Goal: Information Seeking & Learning: Check status

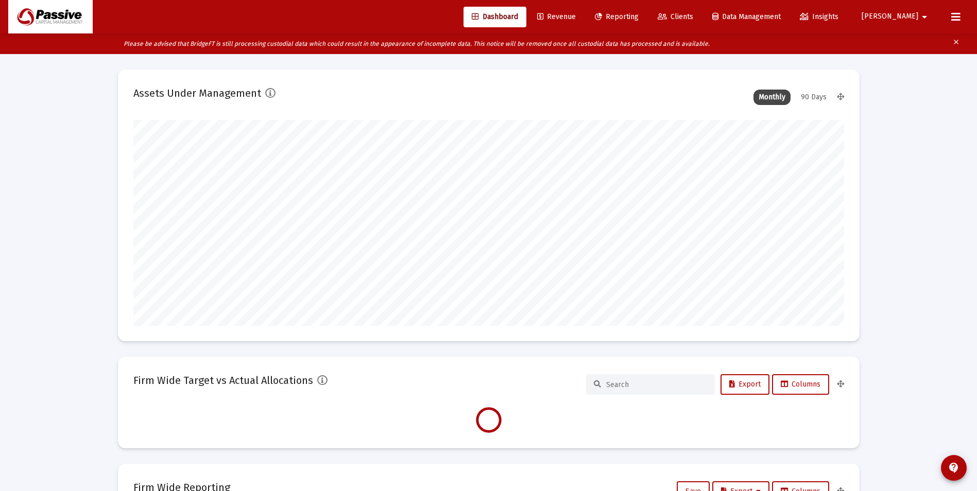
scroll to position [206, 382]
type input "[DATE]"
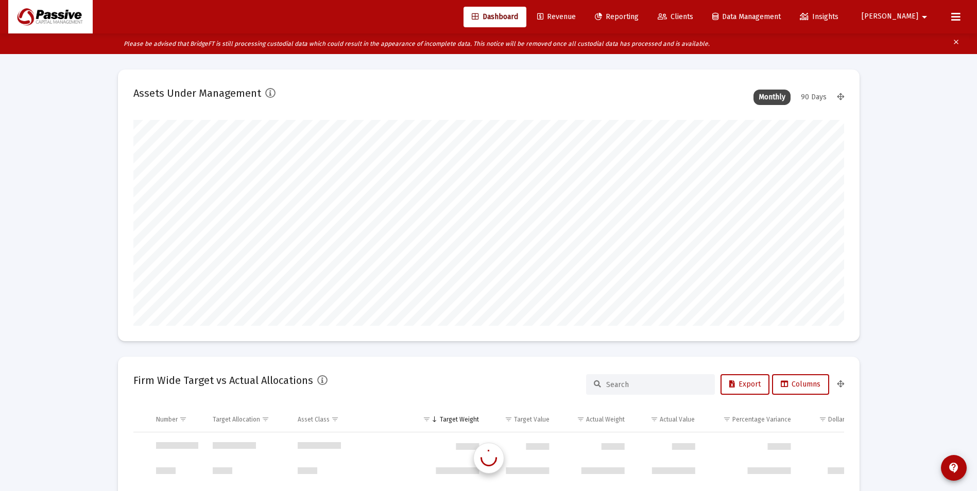
scroll to position [3953, 0]
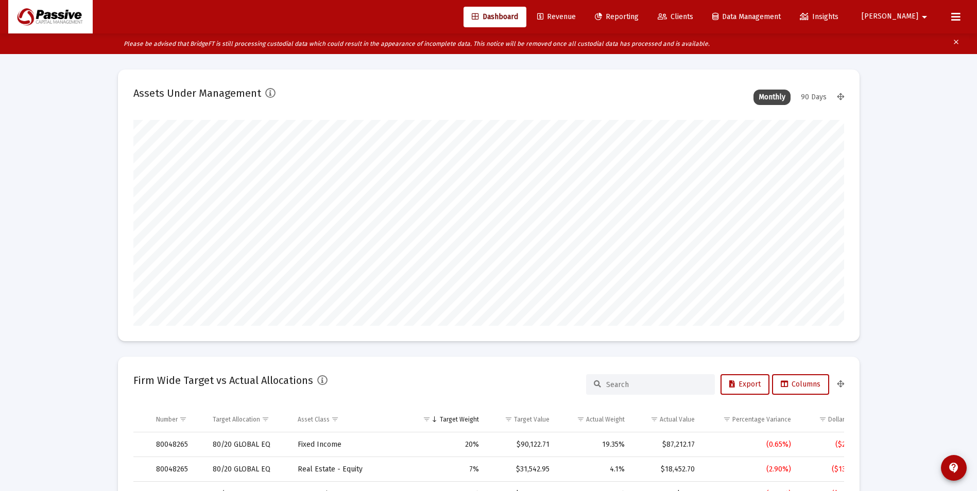
click at [693, 16] on span "Clients" at bounding box center [675, 16] width 36 height 9
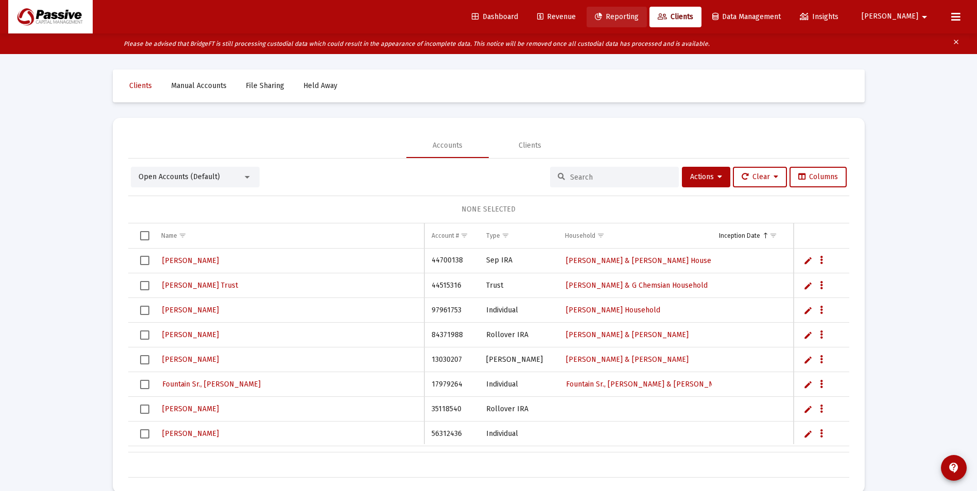
click at [638, 15] on span "Reporting" at bounding box center [617, 16] width 44 height 9
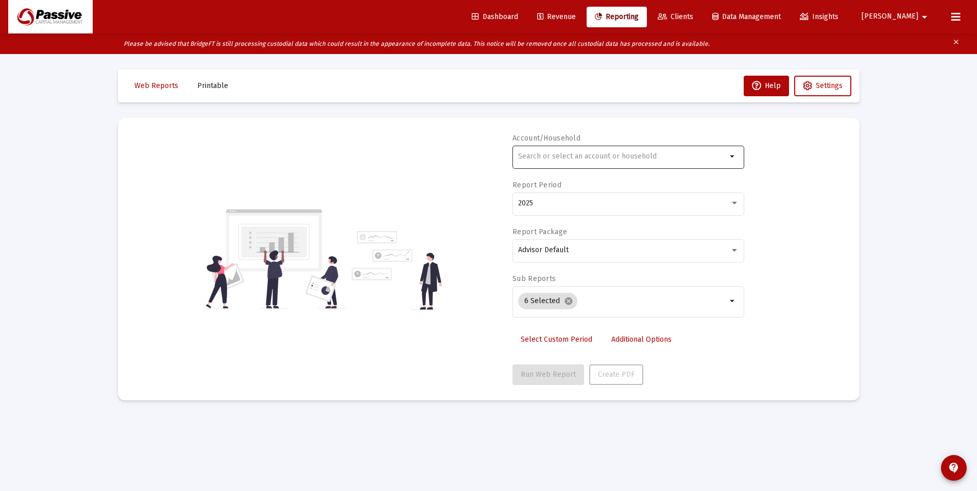
click at [566, 166] on div at bounding box center [622, 156] width 208 height 25
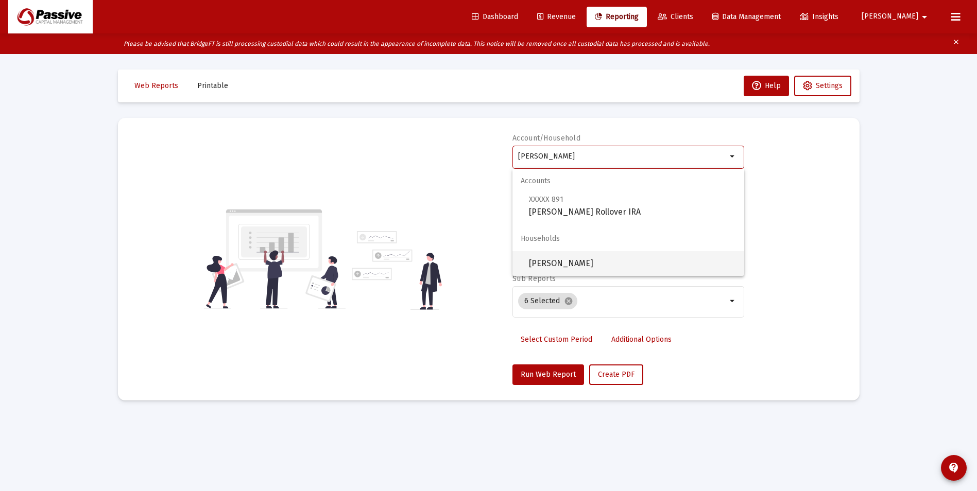
click at [598, 265] on span "Murtagh, William Household" at bounding box center [632, 263] width 207 height 25
type input "Murtagh, William Household"
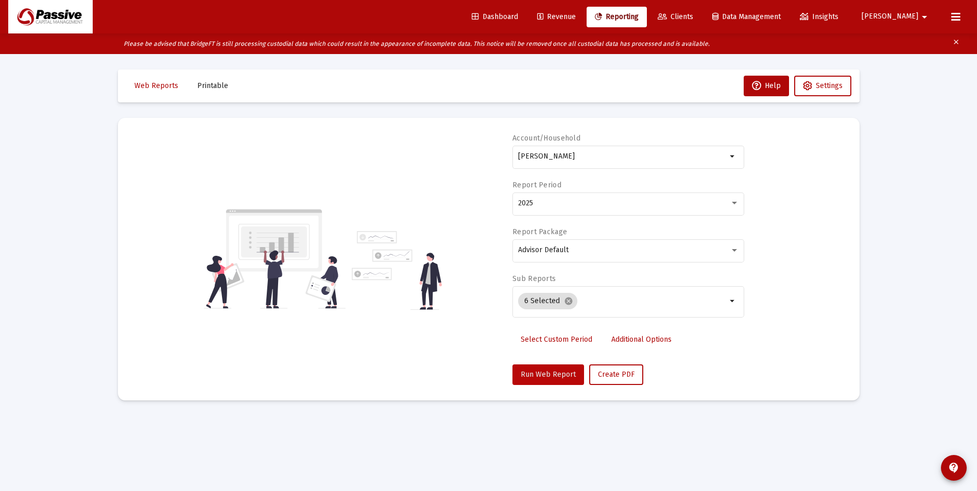
click at [550, 376] on span "Run Web Report" at bounding box center [547, 374] width 55 height 9
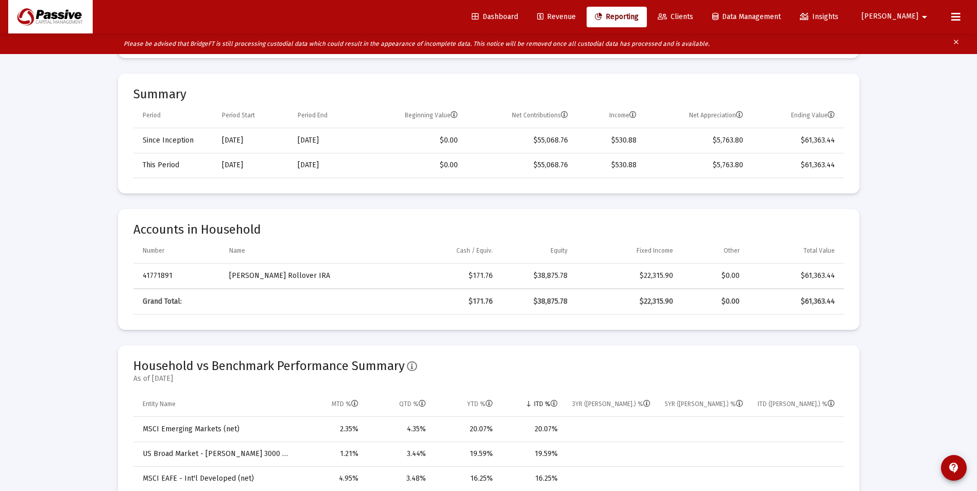
scroll to position [360, 0]
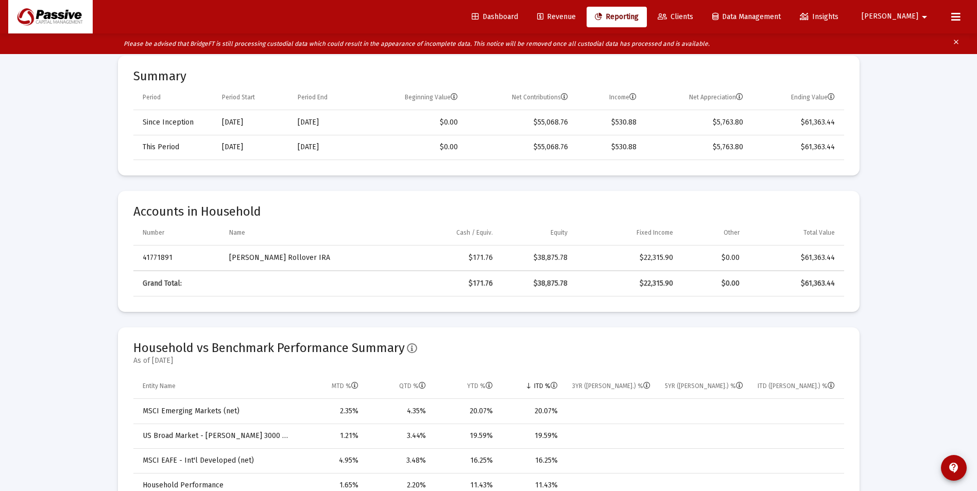
drag, startPoint x: 900, startPoint y: 99, endPoint x: 745, endPoint y: 180, distance: 175.2
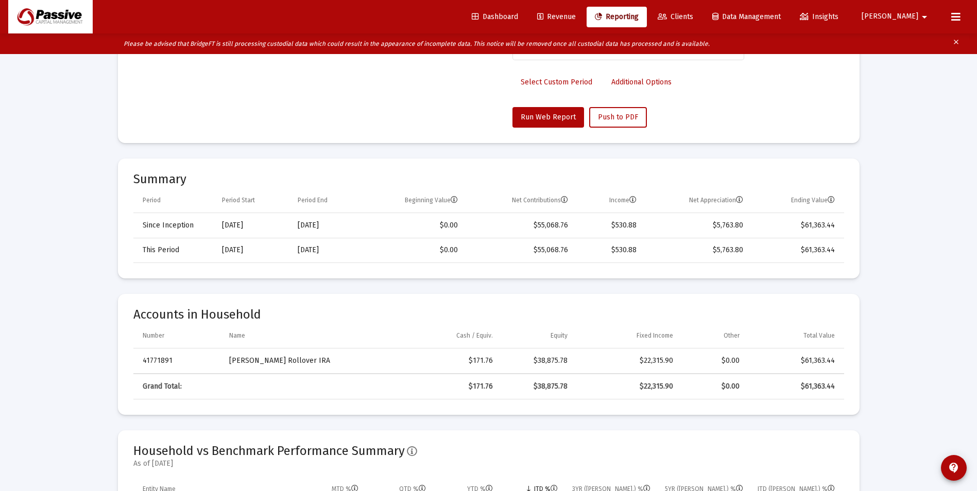
scroll to position [0, 0]
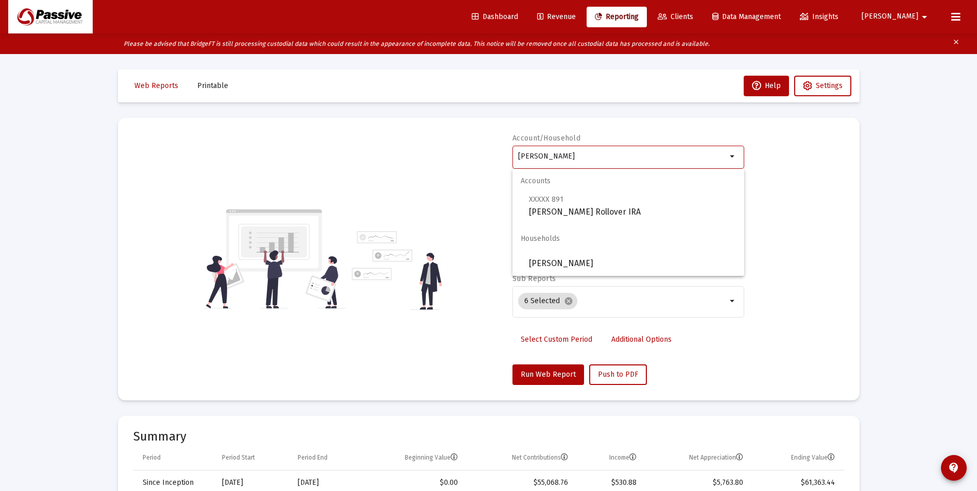
click at [631, 157] on input "Murtagh, William Household" at bounding box center [622, 156] width 208 height 8
click at [701, 22] on link "Clients" at bounding box center [675, 17] width 52 height 21
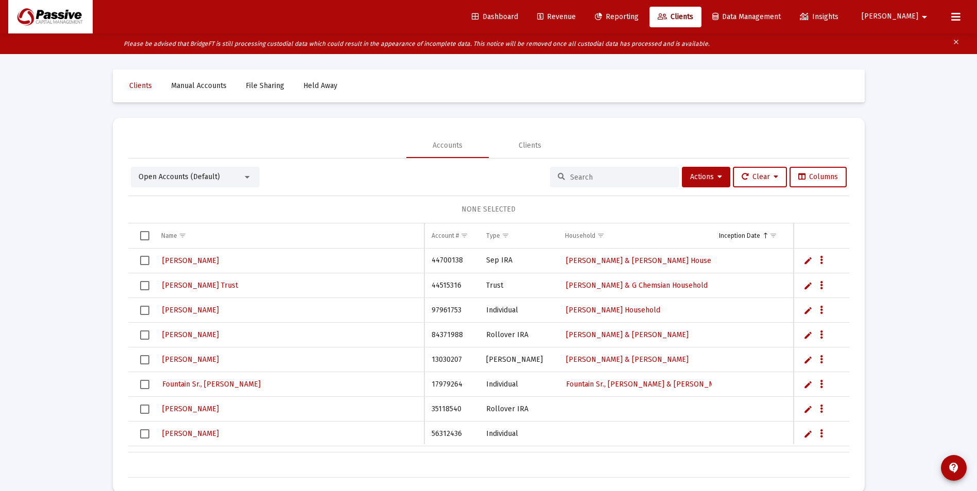
click at [605, 178] on input at bounding box center [620, 177] width 101 height 9
type input "d"
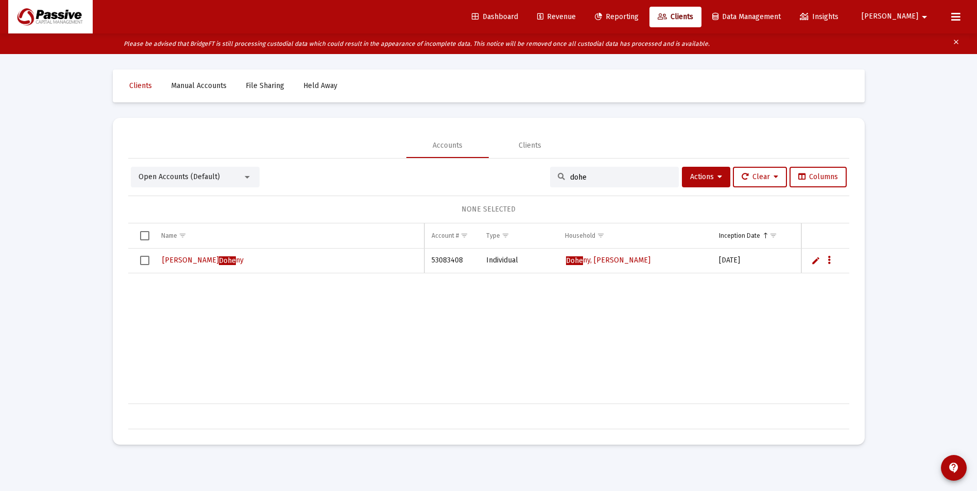
type input "dohe"
click at [219, 262] on span "Dohe" at bounding box center [227, 260] width 17 height 9
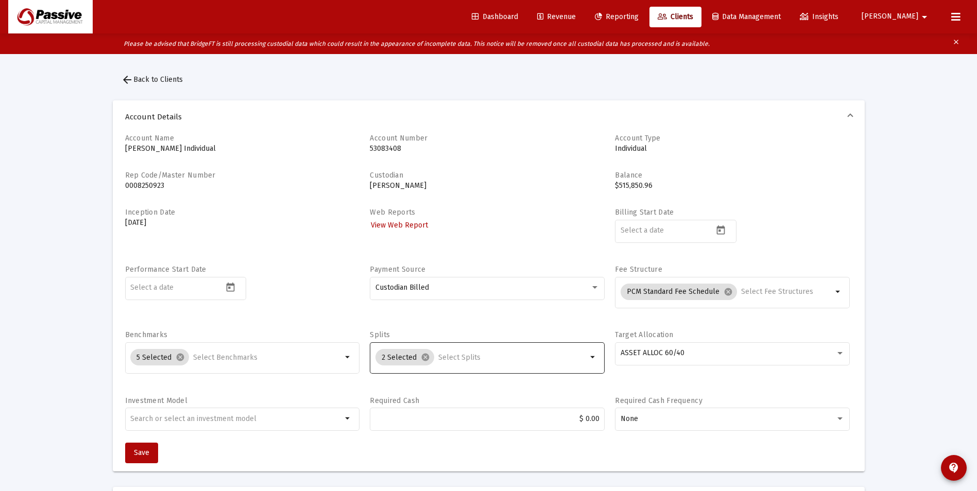
click at [522, 360] on input "Selection" at bounding box center [512, 358] width 149 height 8
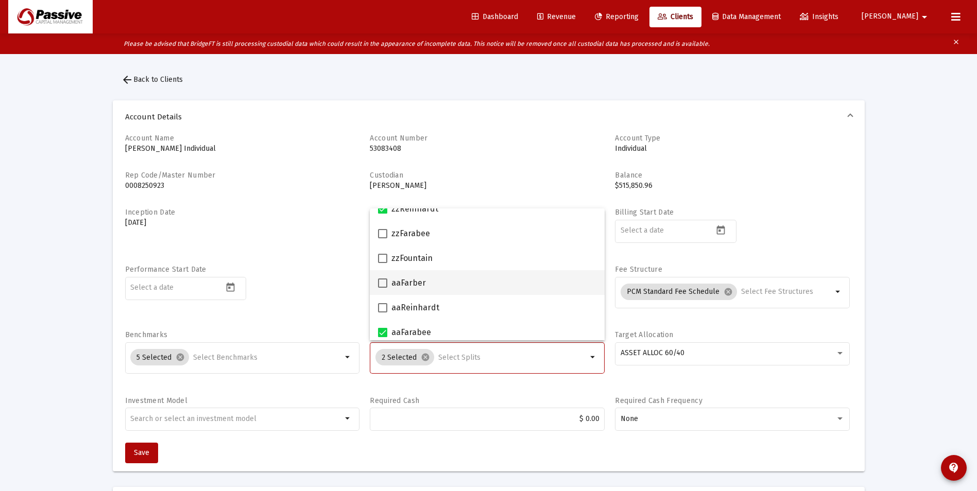
scroll to position [239, 0]
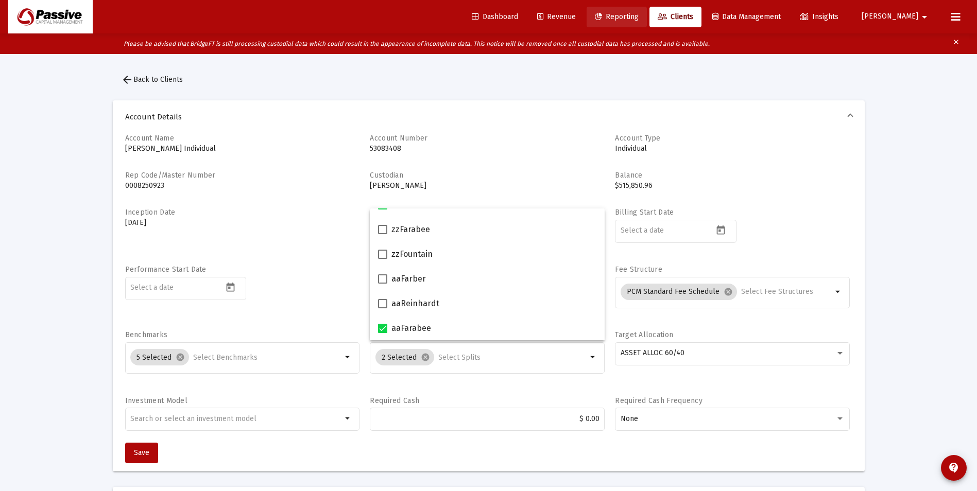
click at [638, 20] on span "Reporting" at bounding box center [617, 16] width 44 height 9
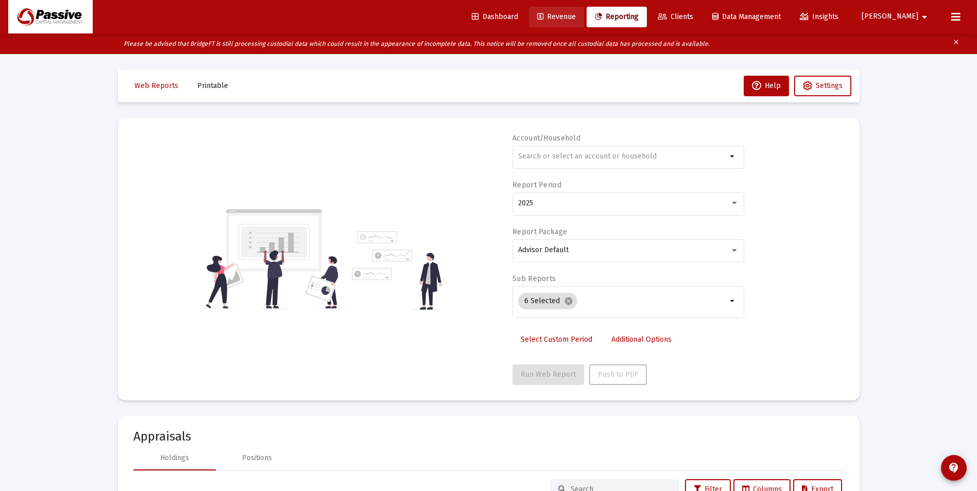
click at [576, 20] on span "Revenue" at bounding box center [556, 16] width 39 height 9
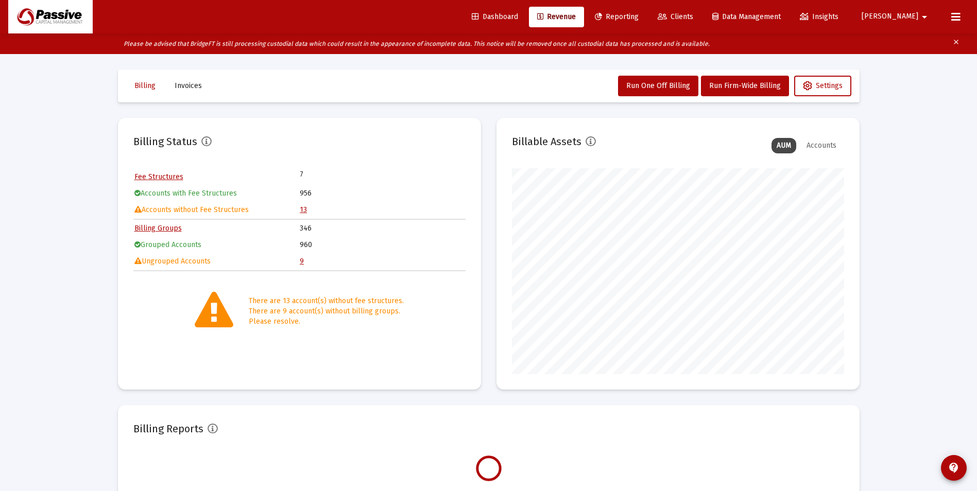
scroll to position [206, 332]
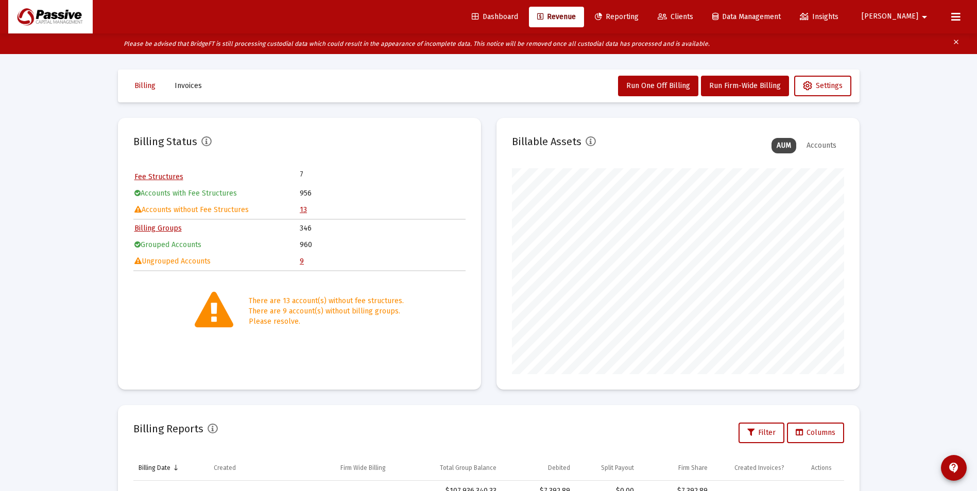
click at [656, 7] on div "Dashboard Revenue Reporting Clients Data Management Insights Jake arrow_drop_do…" at bounding box center [488, 16] width 960 height 33
click at [638, 18] on span "Reporting" at bounding box center [617, 16] width 44 height 9
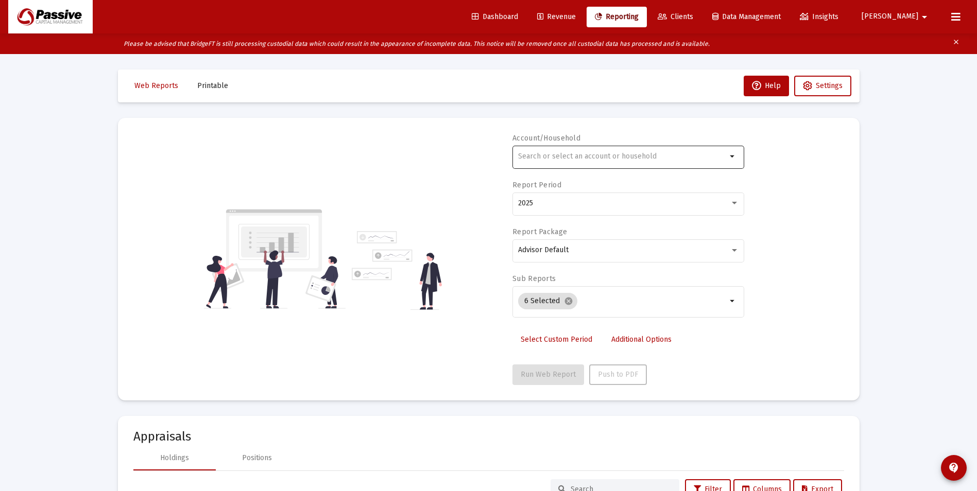
click at [581, 152] on div at bounding box center [622, 156] width 208 height 25
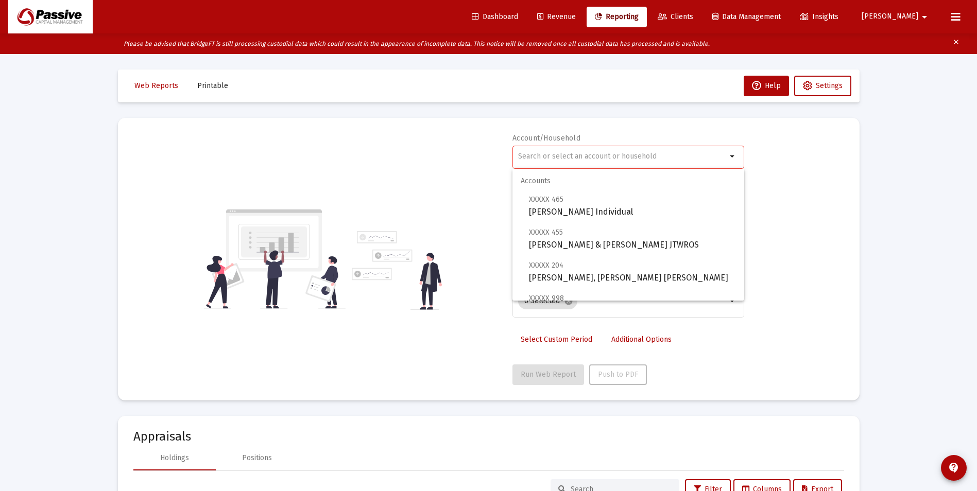
click at [582, 152] on div at bounding box center [622, 156] width 208 height 25
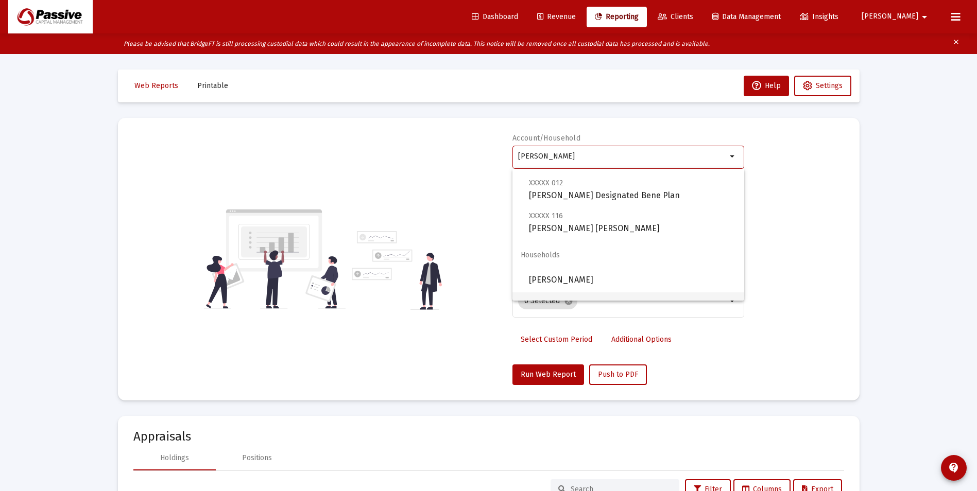
scroll to position [387, 0]
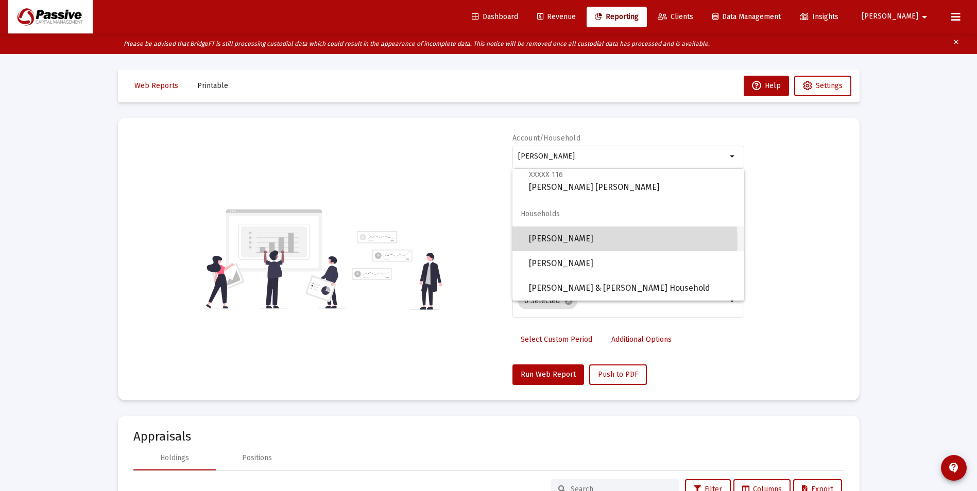
drag, startPoint x: 604, startPoint y: 241, endPoint x: 586, endPoint y: 340, distance: 100.6
click at [604, 241] on span "Sovik, Jennifer Household" at bounding box center [632, 238] width 207 height 25
type input "Sovik, Jennifer Household"
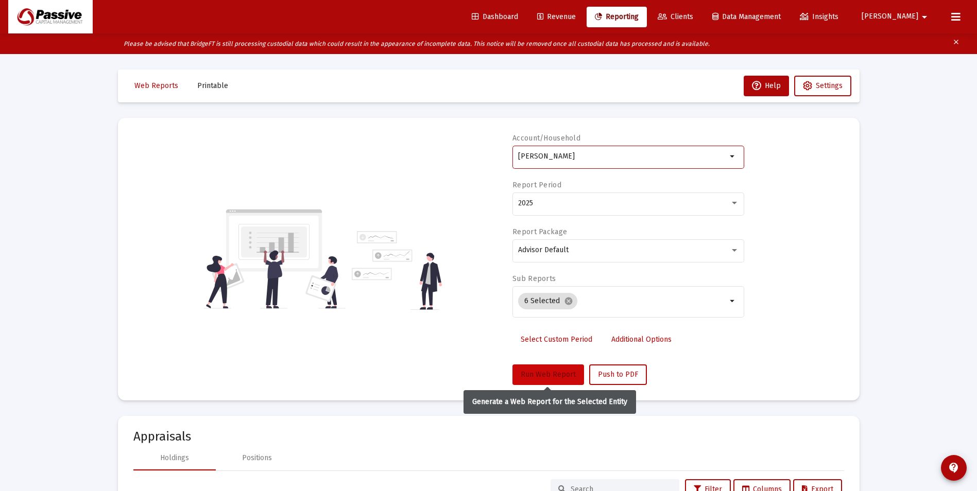
click at [556, 366] on button "Run Web Report" at bounding box center [548, 374] width 72 height 21
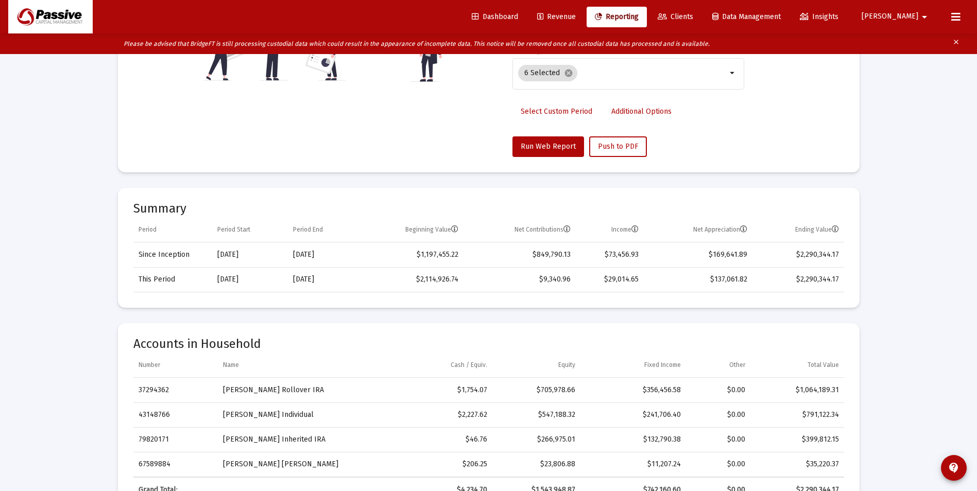
scroll to position [278, 0]
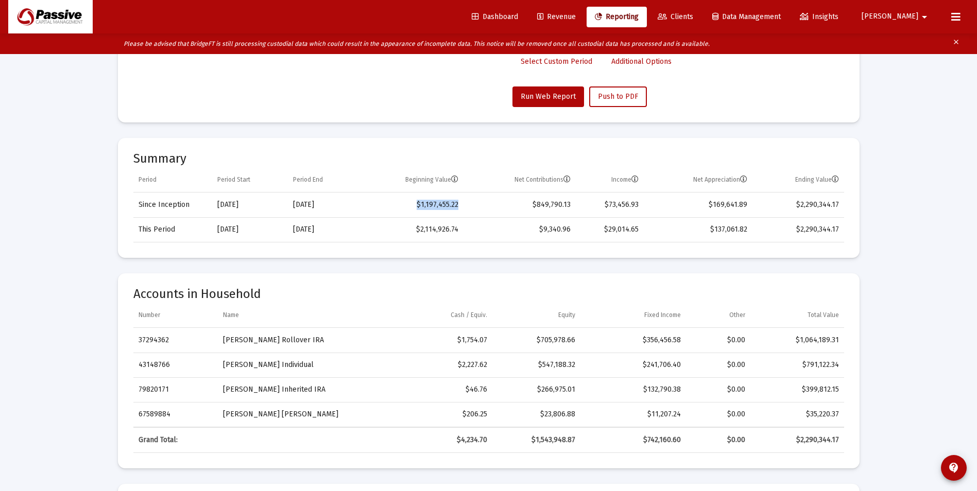
drag, startPoint x: 447, startPoint y: 208, endPoint x: 457, endPoint y: 209, distance: 9.8
click at [457, 209] on td "$1,197,455.22" at bounding box center [411, 205] width 105 height 25
drag, startPoint x: 457, startPoint y: 209, endPoint x: 543, endPoint y: 225, distance: 87.4
click at [543, 225] on td "$9,340.96" at bounding box center [519, 229] width 112 height 25
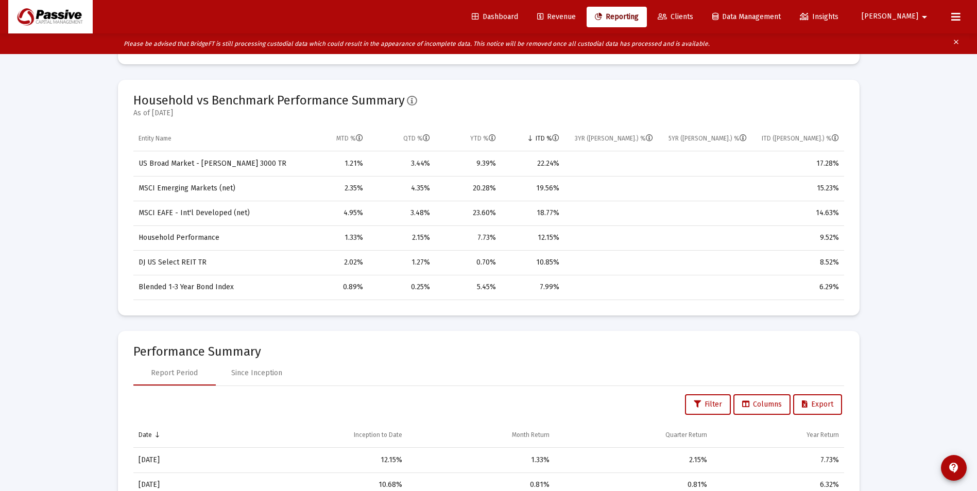
scroll to position [690, 0]
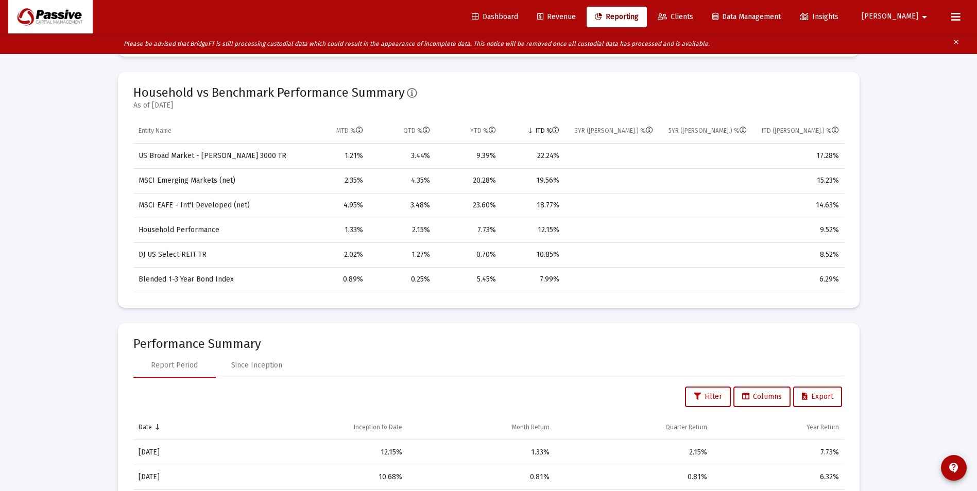
click at [584, 21] on link "Revenue" at bounding box center [556, 17] width 55 height 21
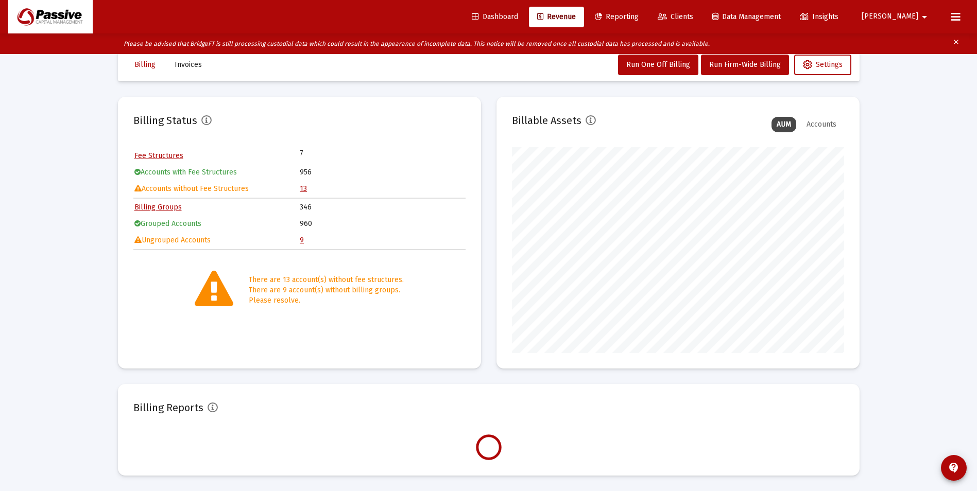
scroll to position [206, 332]
click at [301, 241] on link "9" at bounding box center [302, 240] width 4 height 9
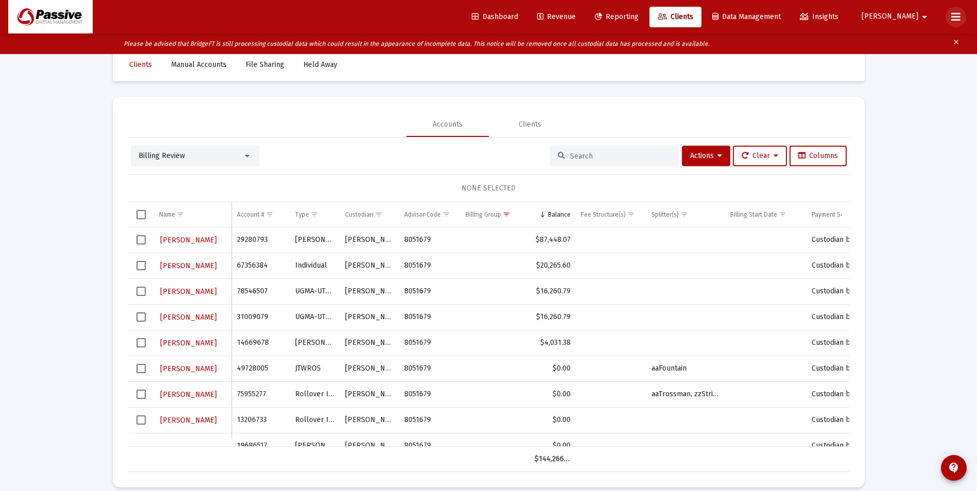
click at [954, 21] on icon at bounding box center [955, 17] width 9 height 12
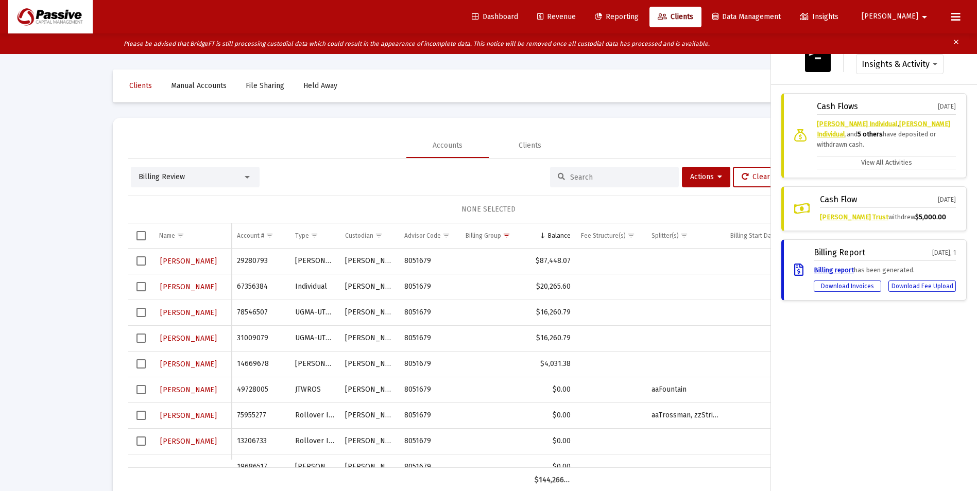
click at [956, 42] on mat-icon "clear" at bounding box center [956, 43] width 8 height 15
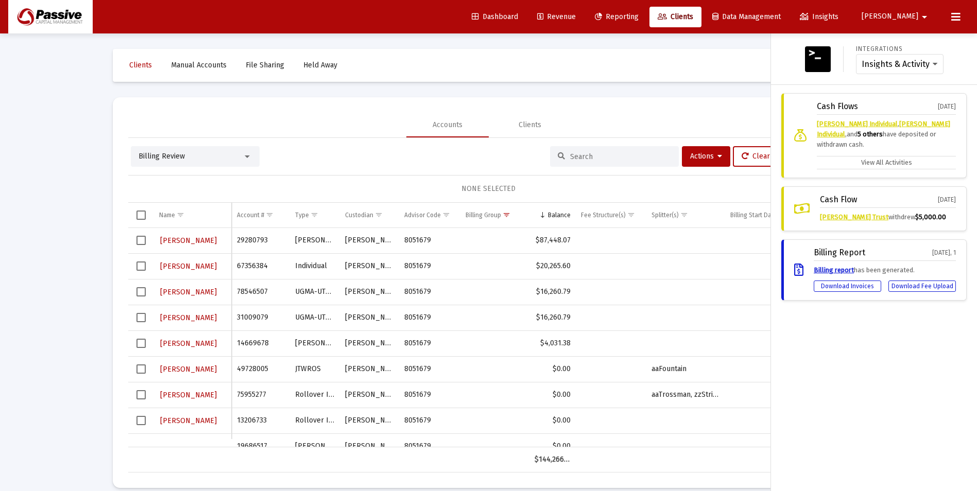
click at [914, 13] on span "[PERSON_NAME]" at bounding box center [889, 16] width 57 height 9
click at [920, 37] on span "Settings" at bounding box center [929, 43] width 30 height 25
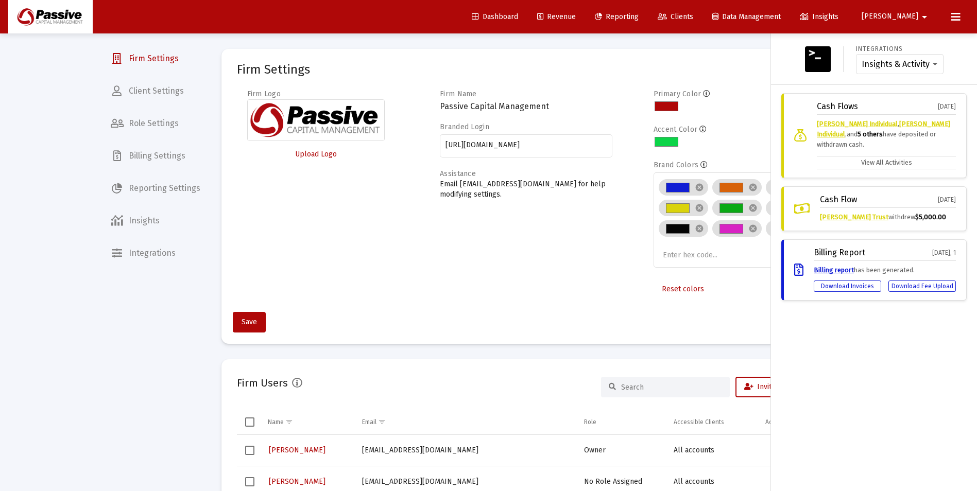
click at [168, 88] on div at bounding box center [488, 245] width 977 height 491
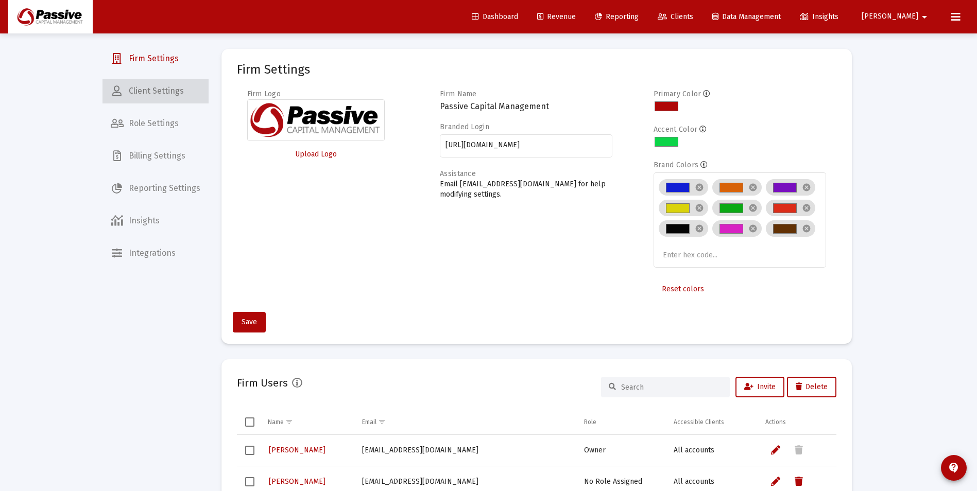
click at [169, 97] on span "Client Settings" at bounding box center [155, 91] width 106 height 25
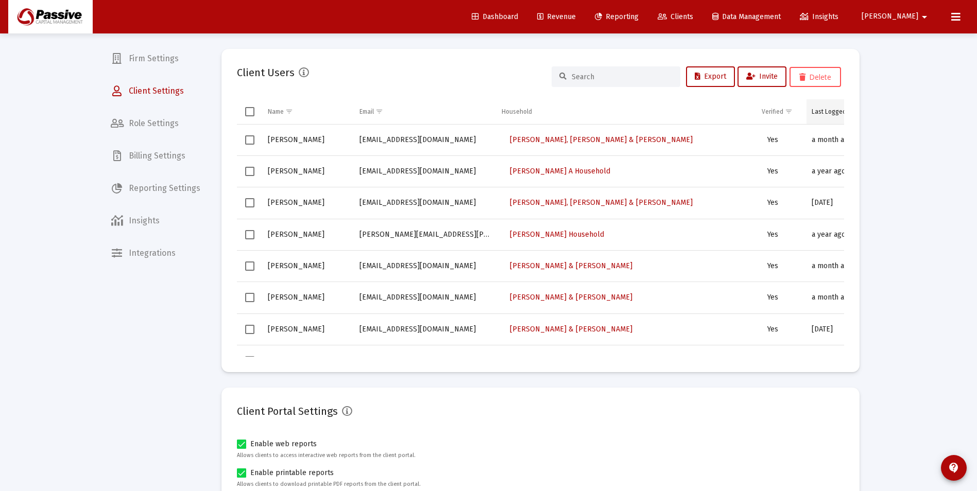
click at [821, 116] on td "Last Logged In" at bounding box center [842, 111] width 73 height 25
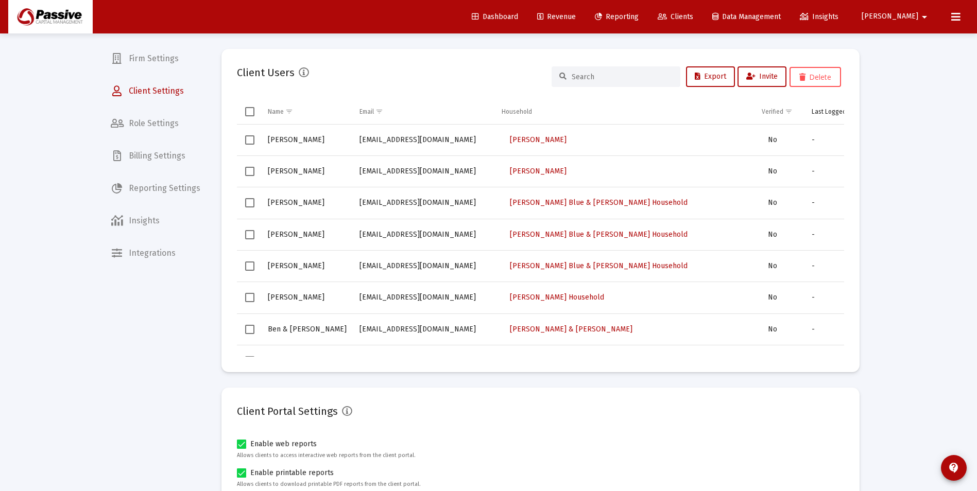
click at [821, 116] on td "Last Logged In" at bounding box center [842, 111] width 73 height 25
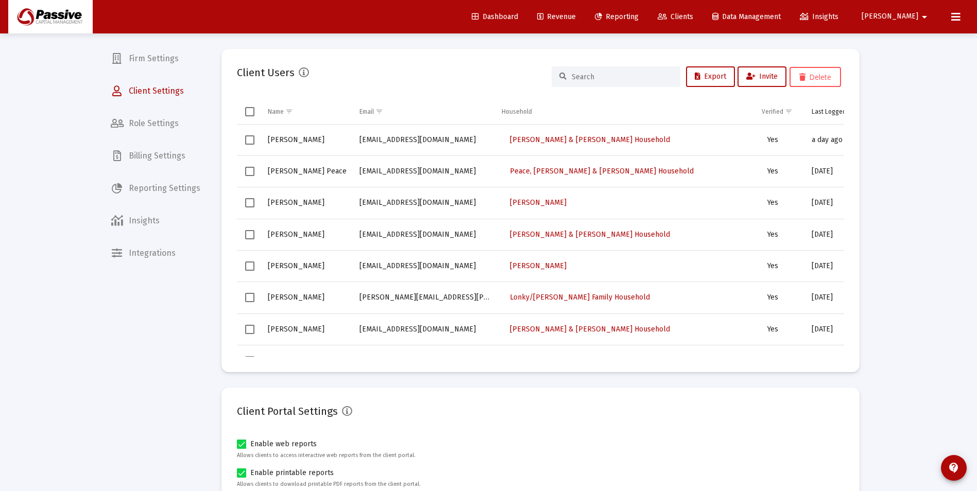
click at [638, 16] on span "Reporting" at bounding box center [617, 16] width 44 height 9
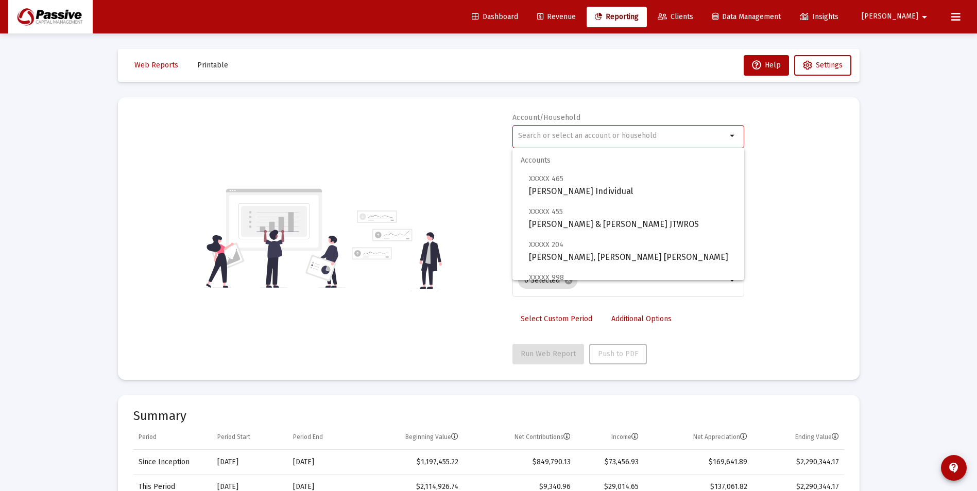
click at [607, 137] on input "text" at bounding box center [622, 136] width 208 height 8
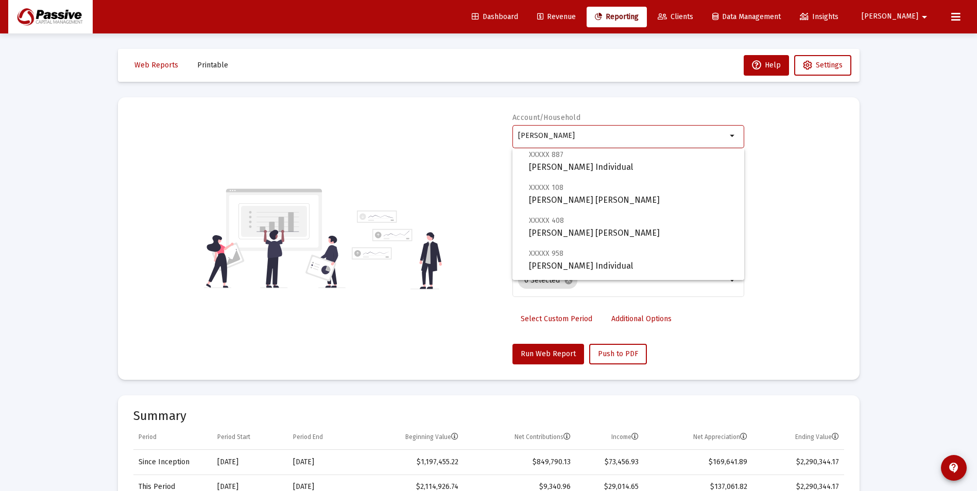
scroll to position [313, 0]
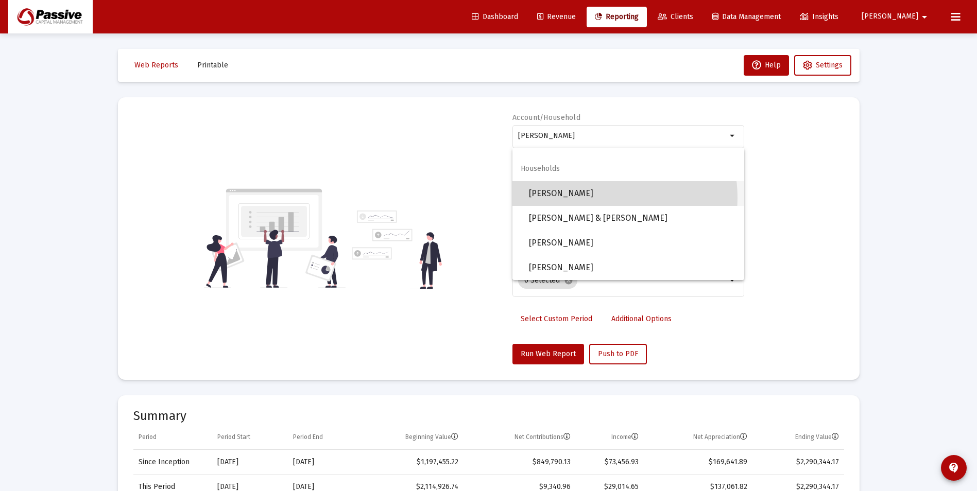
click at [592, 198] on span "Farabee, Jake Household" at bounding box center [632, 193] width 207 height 25
type input "Farabee, Jake Household"
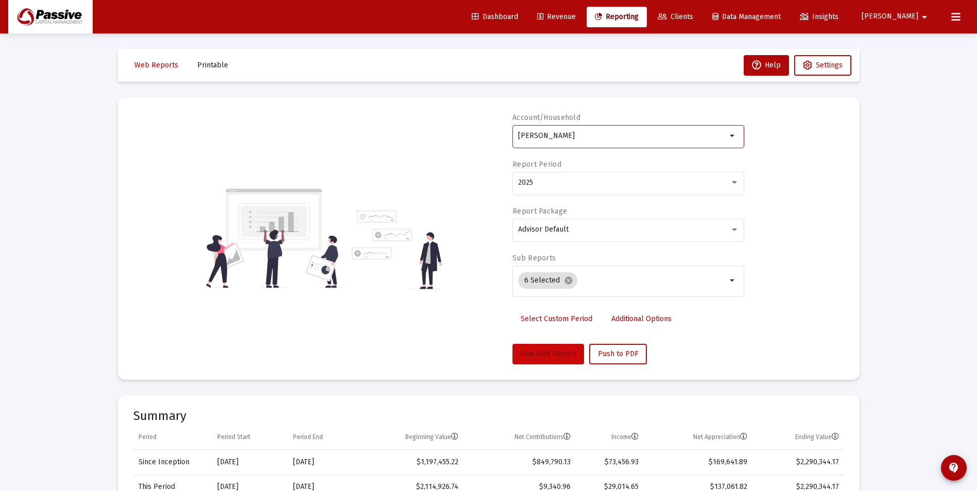
click at [556, 351] on span "Run Web Report" at bounding box center [547, 354] width 55 height 9
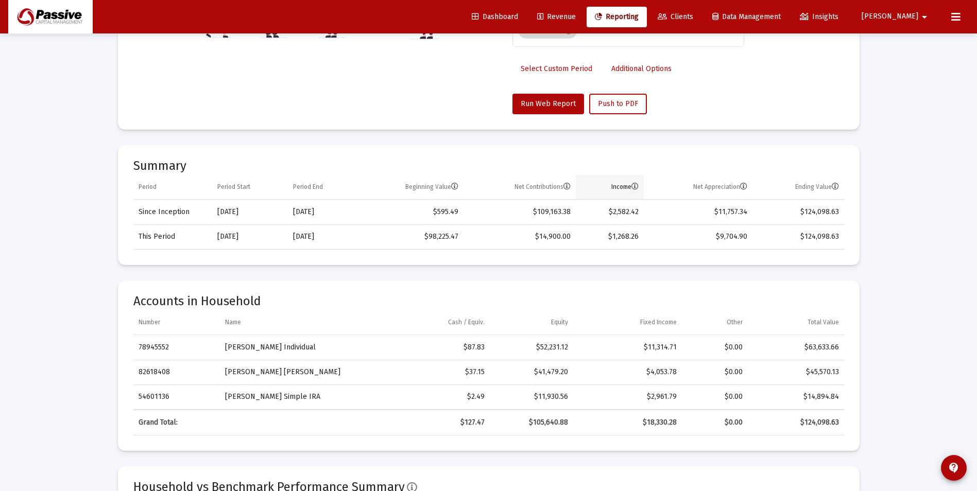
scroll to position [257, 0]
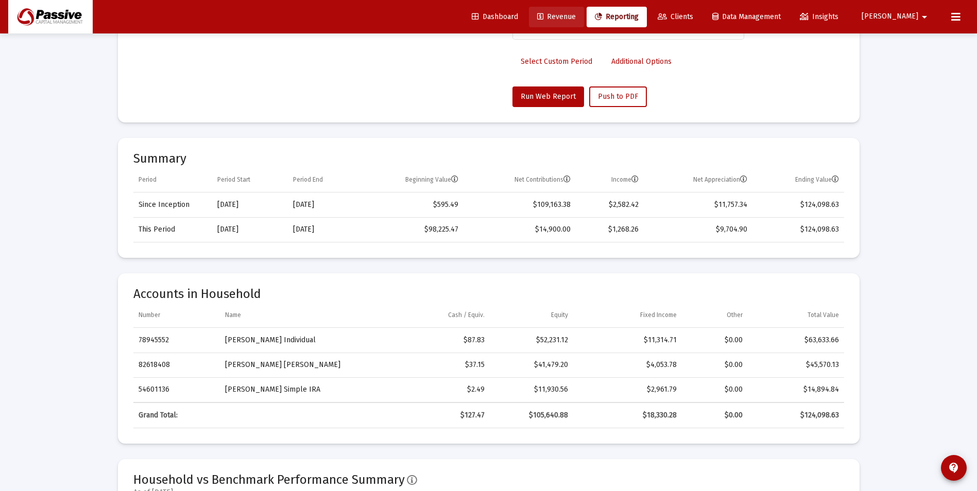
click at [576, 18] on span "Revenue" at bounding box center [556, 16] width 39 height 9
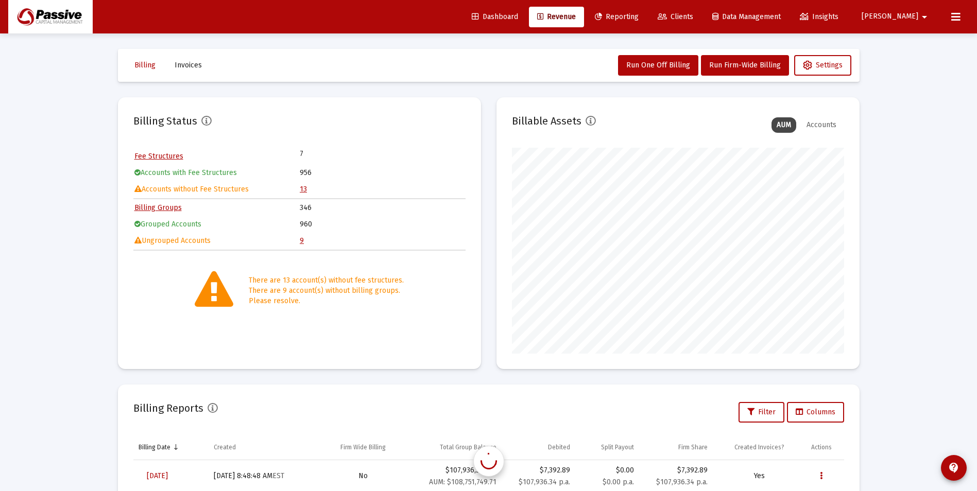
scroll to position [206, 332]
click at [701, 12] on link "Clients" at bounding box center [675, 17] width 52 height 21
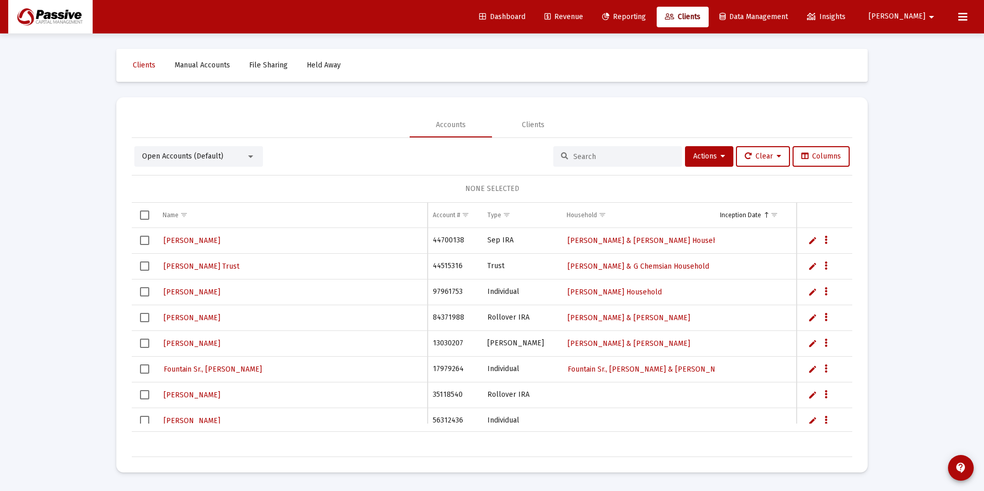
click at [583, 15] on span "Revenue" at bounding box center [564, 16] width 39 height 9
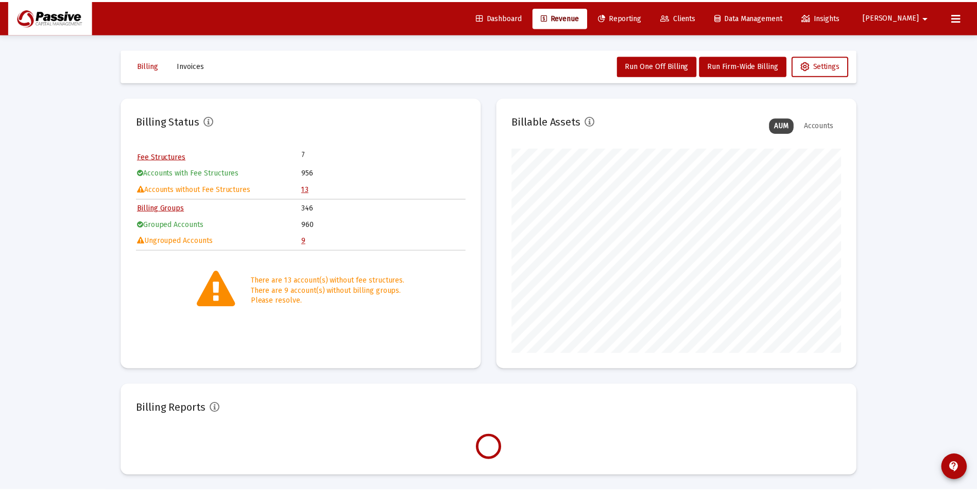
scroll to position [206, 332]
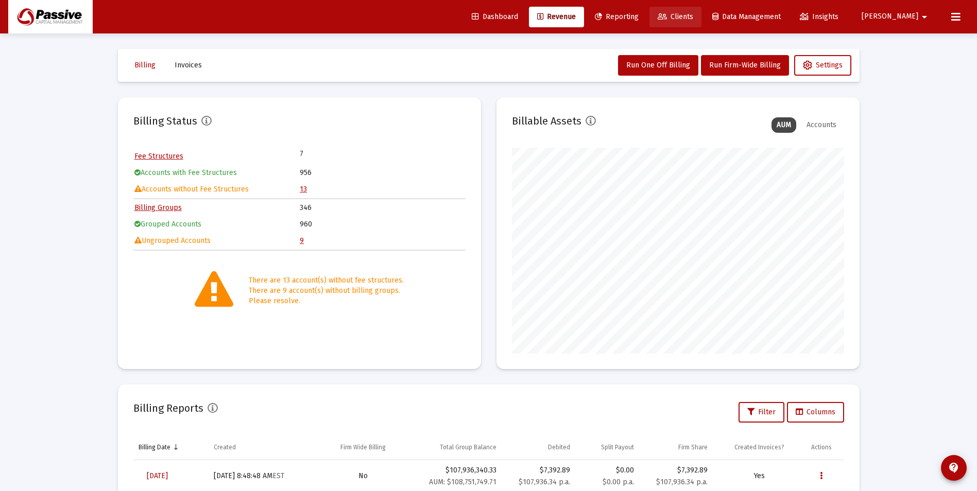
click at [693, 20] on span "Clients" at bounding box center [675, 16] width 36 height 9
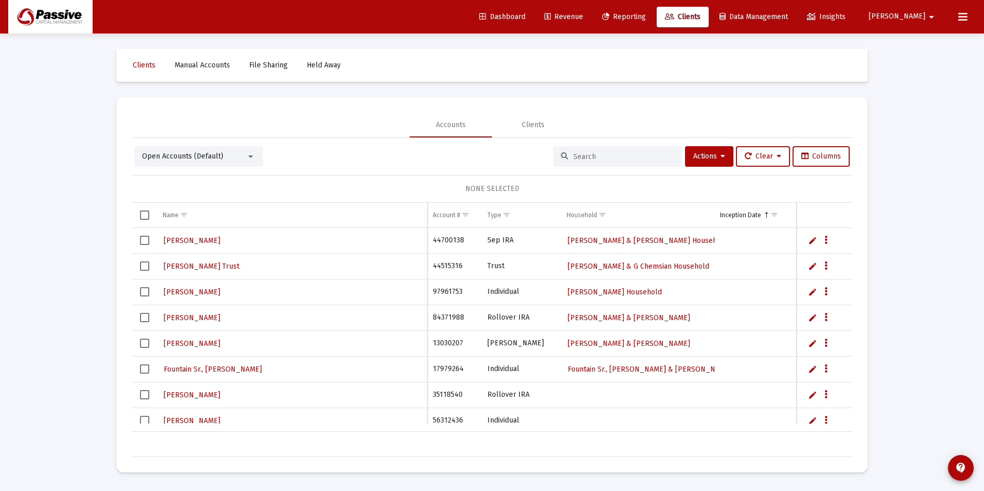
click at [591, 12] on link "Revenue" at bounding box center [563, 17] width 55 height 21
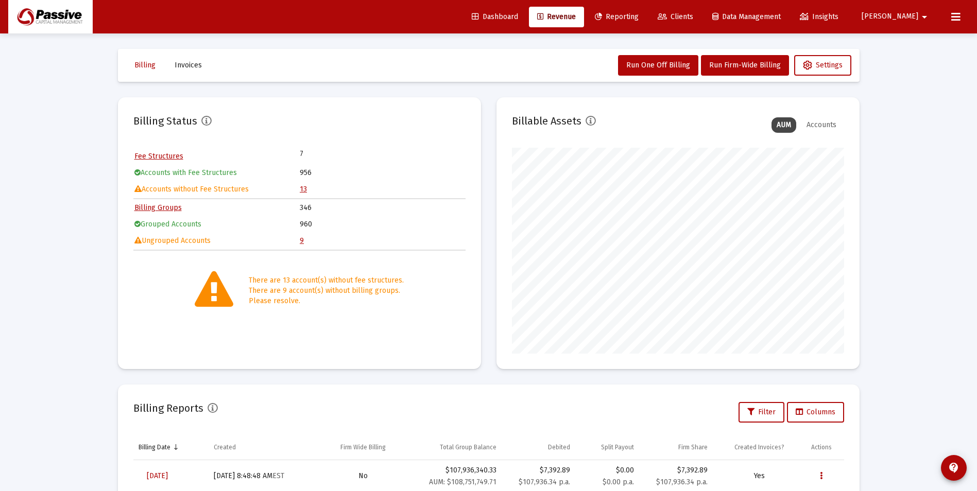
scroll to position [206, 332]
click at [638, 19] on span "Reporting" at bounding box center [617, 16] width 44 height 9
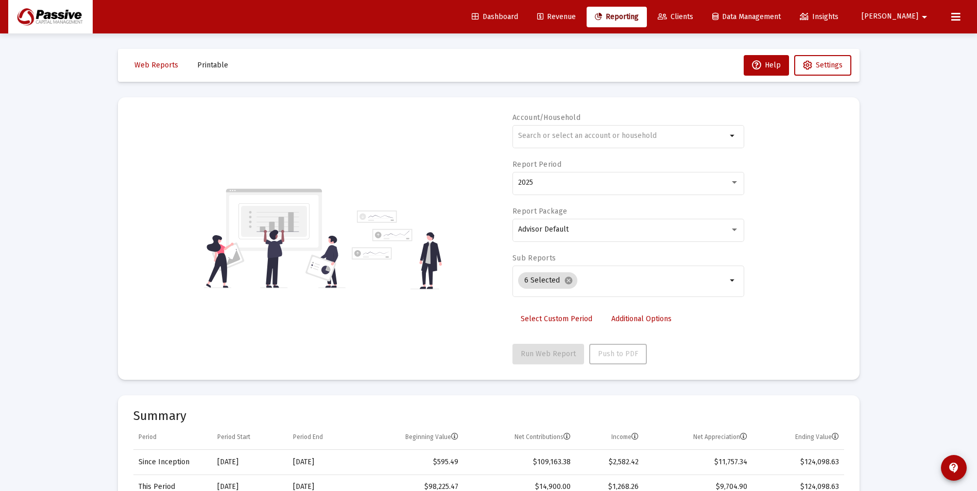
click at [576, 15] on span "Revenue" at bounding box center [556, 16] width 39 height 9
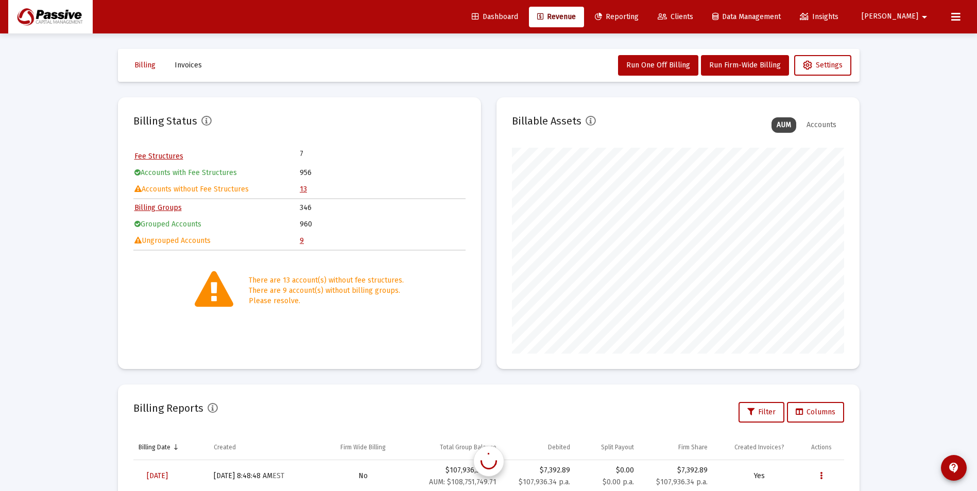
scroll to position [206, 332]
click at [638, 18] on span "Reporting" at bounding box center [617, 16] width 44 height 9
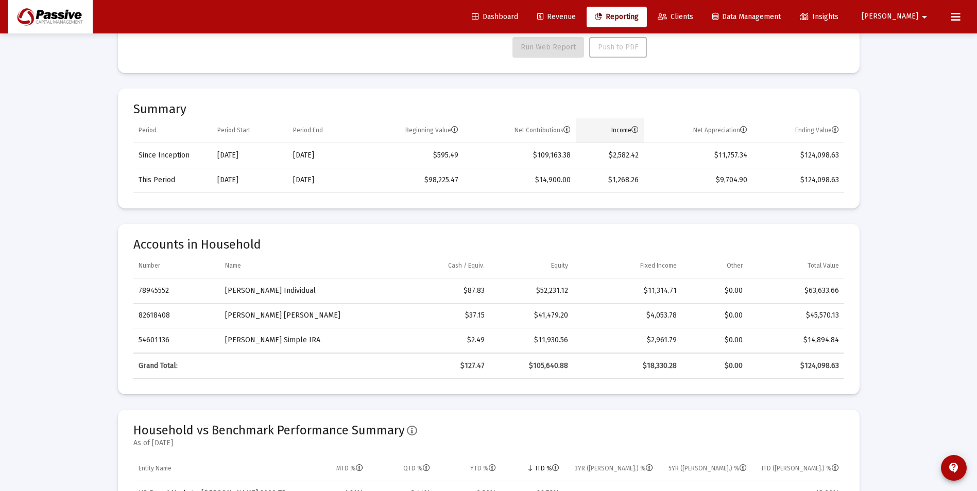
scroll to position [309, 0]
click at [518, 15] on span "Dashboard" at bounding box center [495, 16] width 46 height 9
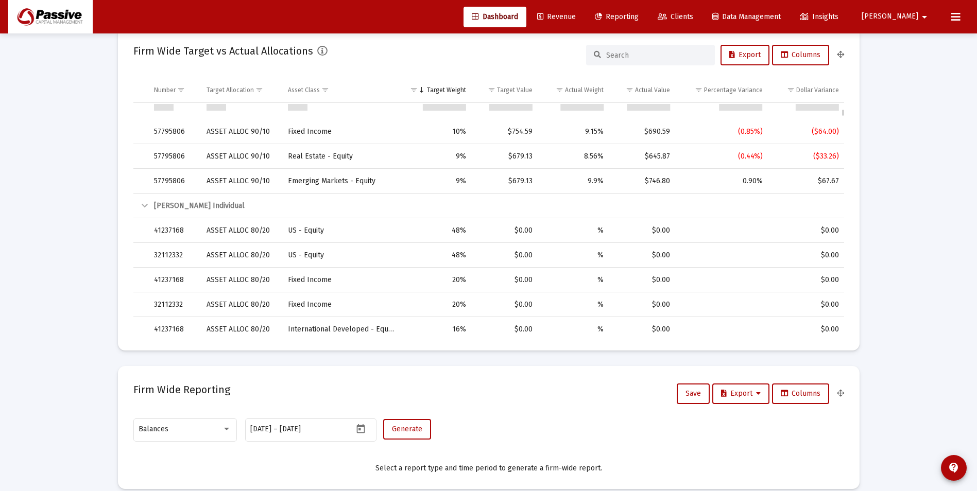
scroll to position [3490, 0]
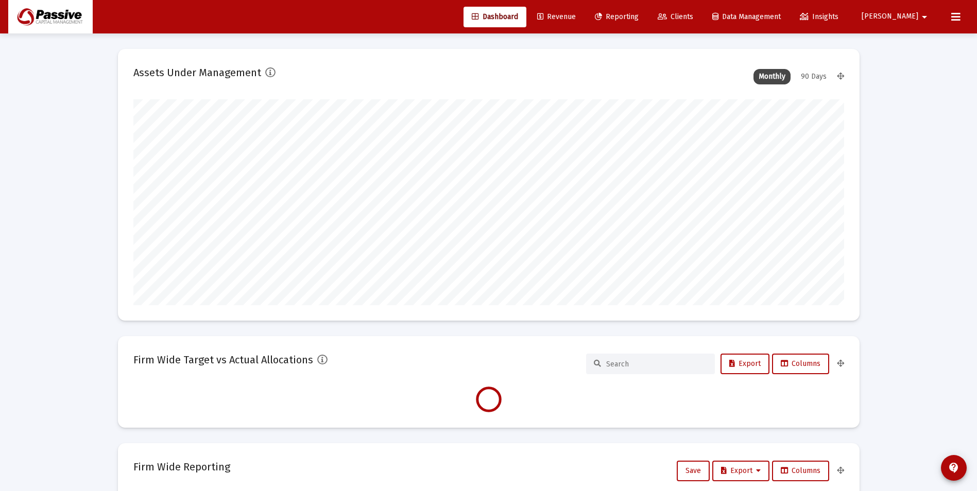
scroll to position [206, 710]
type input "[DATE]"
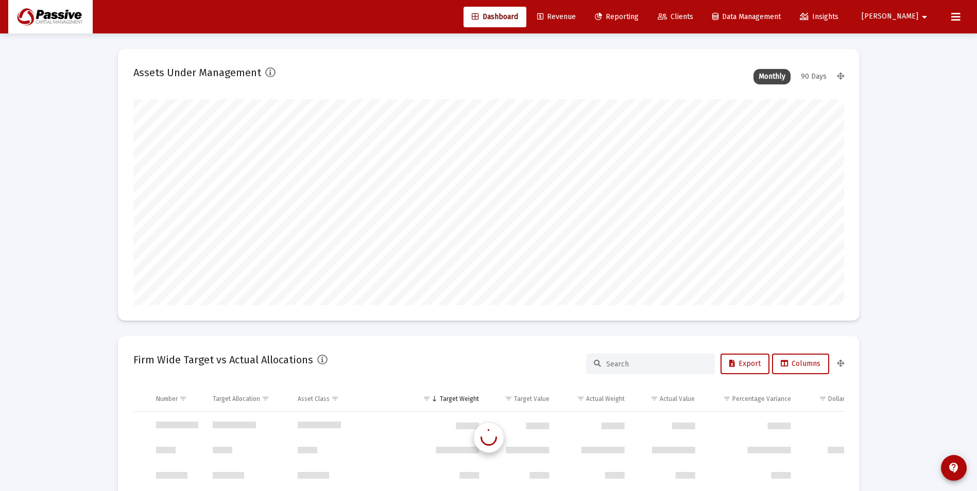
scroll to position [3953, 0]
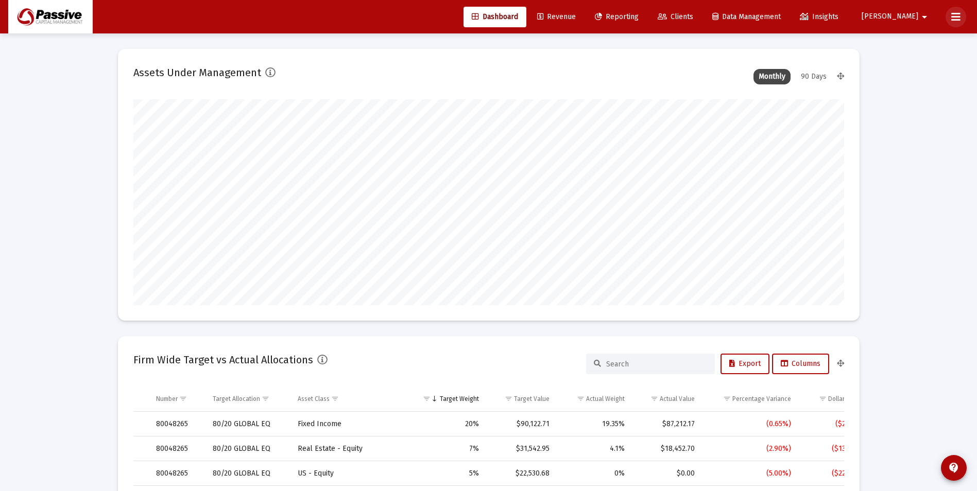
click at [951, 20] on button at bounding box center [955, 17] width 21 height 21
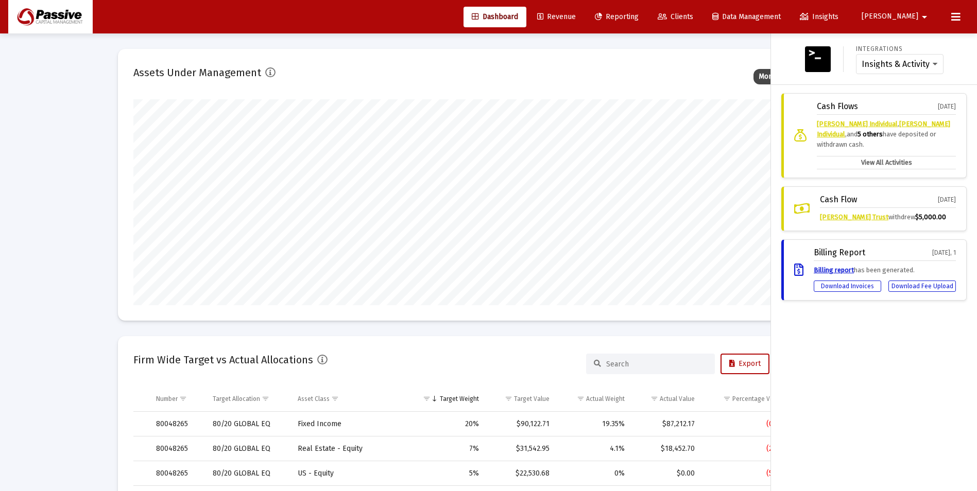
click at [895, 162] on label "View All Activities" at bounding box center [885, 162] width 139 height 13
click at [0, 0] on input "View All Activities" at bounding box center [0, 0] width 0 height 0
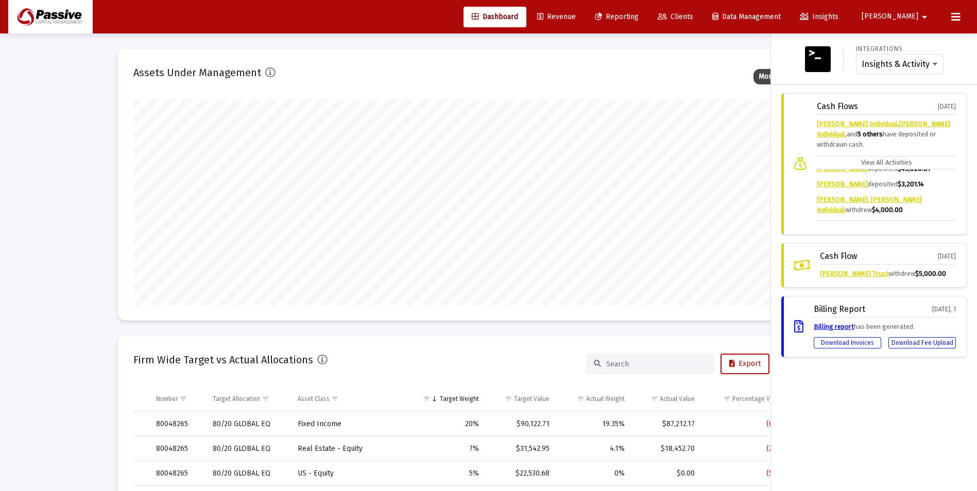
scroll to position [124, 0]
click at [955, 213] on div "Cash Flows Aug 14, 2025 Rice, Jessica Individual , Pamela Farabee Individual , …" at bounding box center [873, 164] width 185 height 142
click at [960, 16] on button at bounding box center [955, 17] width 21 height 21
